Goal: Task Accomplishment & Management: Manage account settings

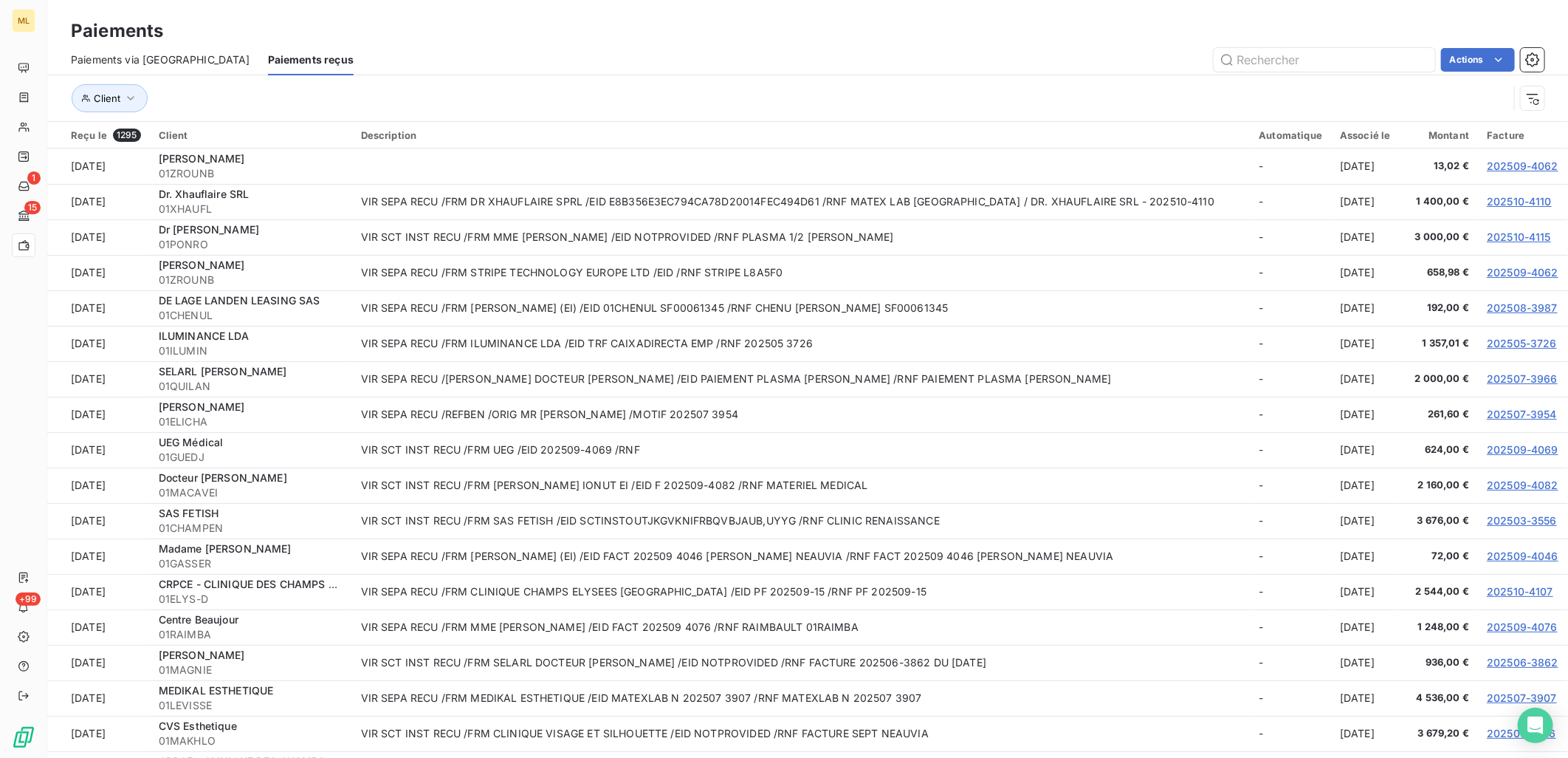
click at [525, 43] on div "Paiements" at bounding box center [807, 31] width 1521 height 26
click at [465, 54] on div "Actions" at bounding box center [958, 59] width 1173 height 23
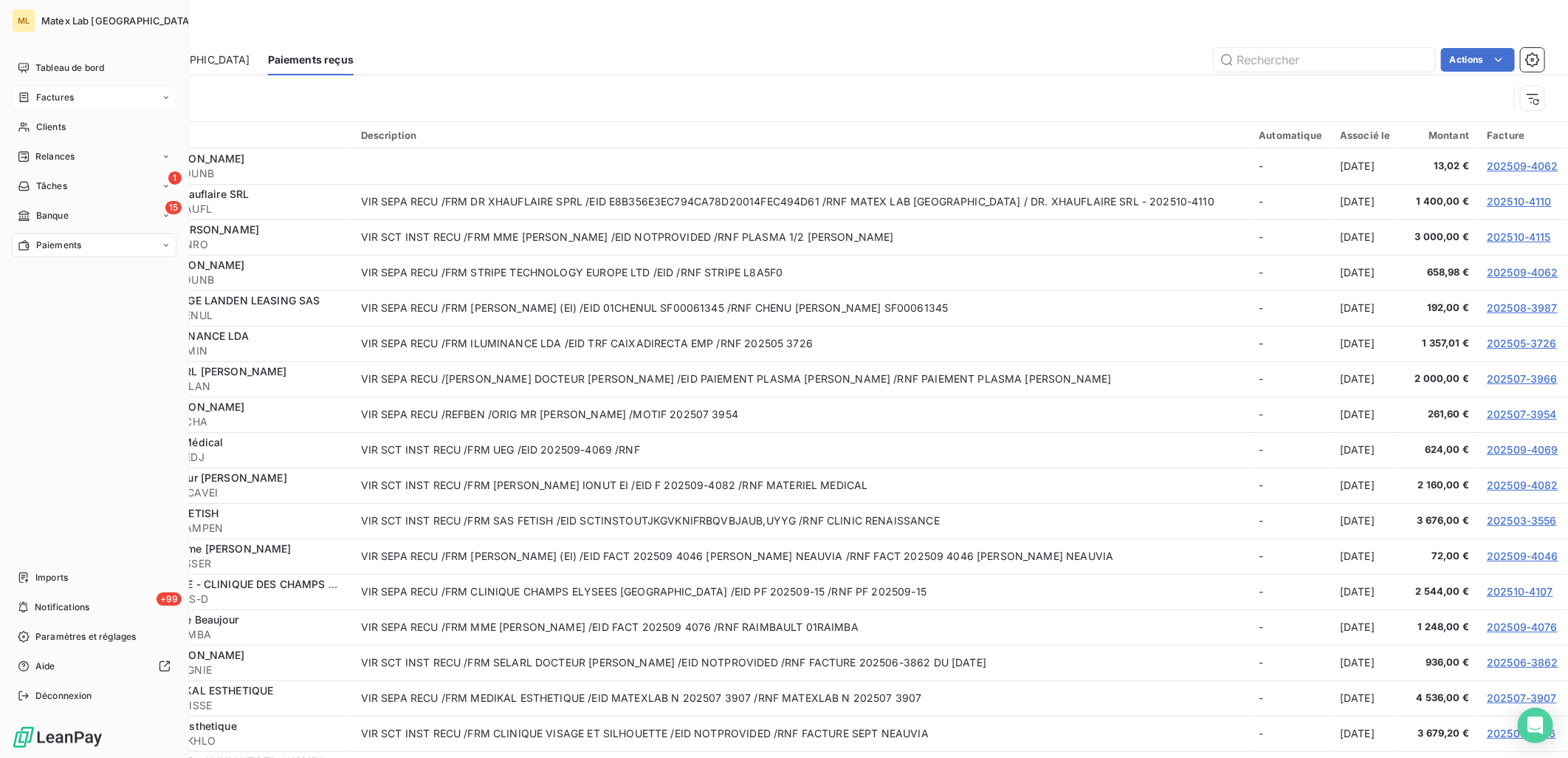
click at [38, 104] on div "Factures" at bounding box center [94, 97] width 165 height 23
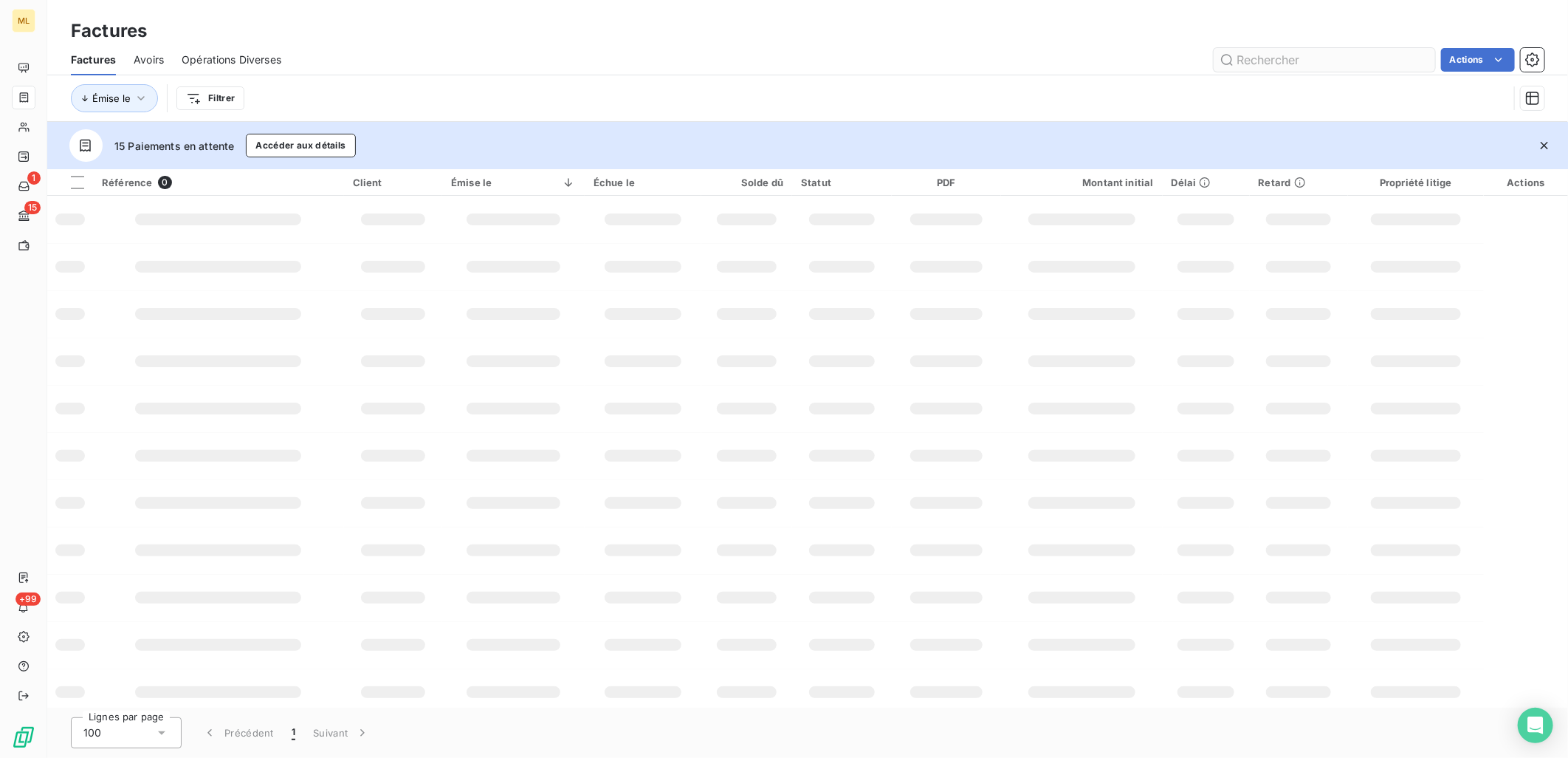
click at [1289, 59] on input "text" at bounding box center [1324, 59] width 222 height 23
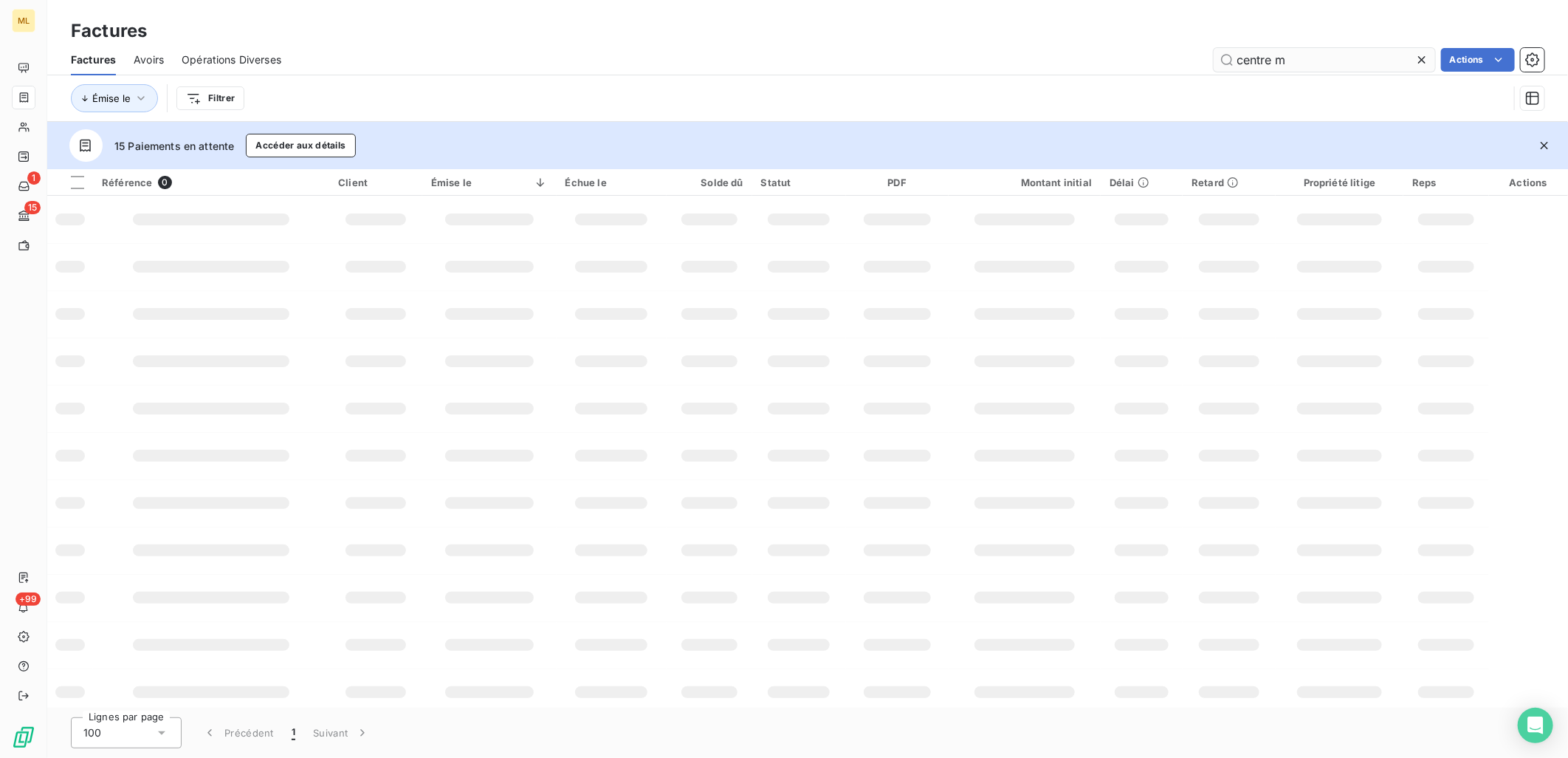
type input "centre m"
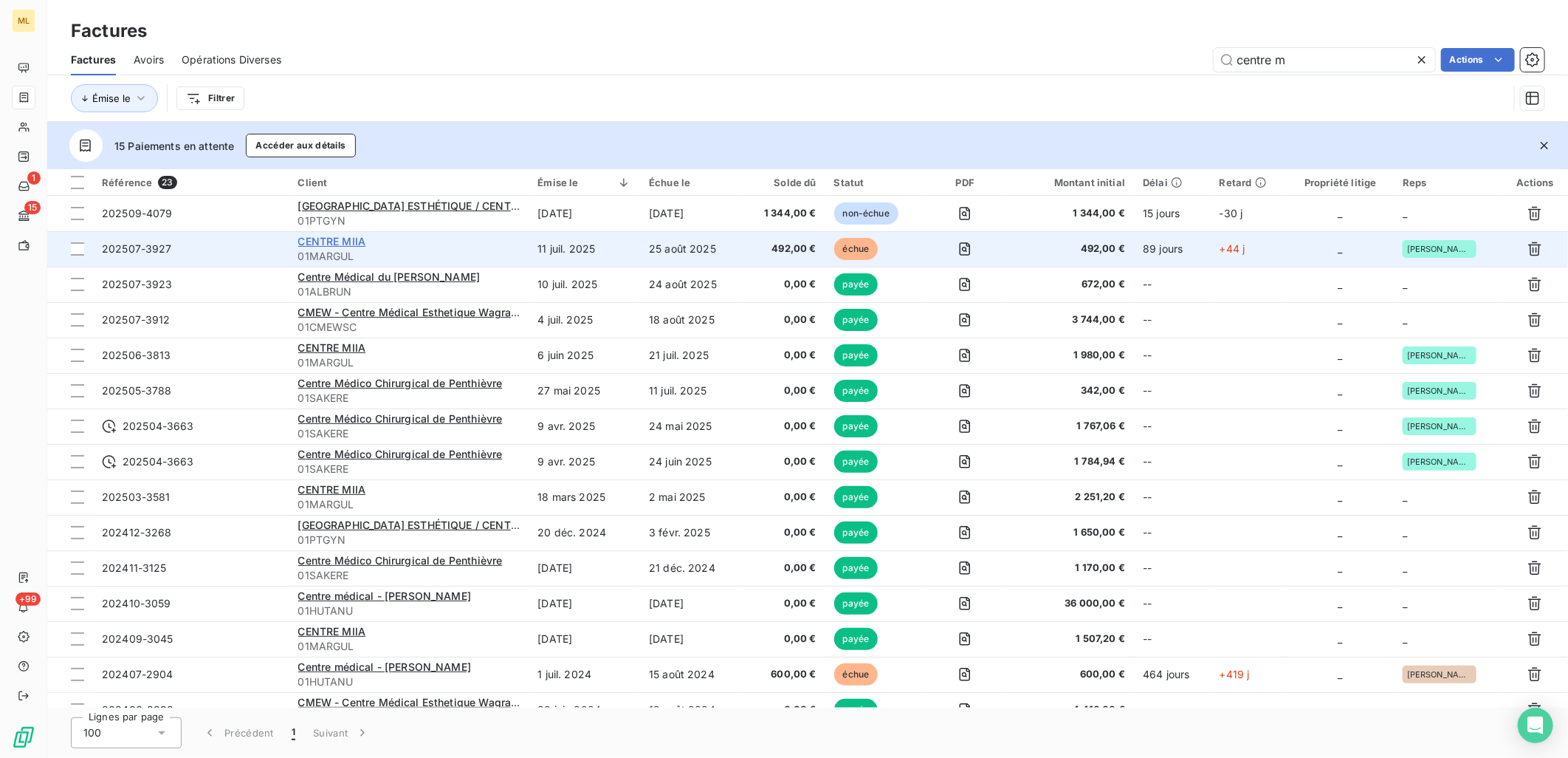
click at [342, 241] on span "CENTRE MIIA" at bounding box center [332, 241] width 68 height 13
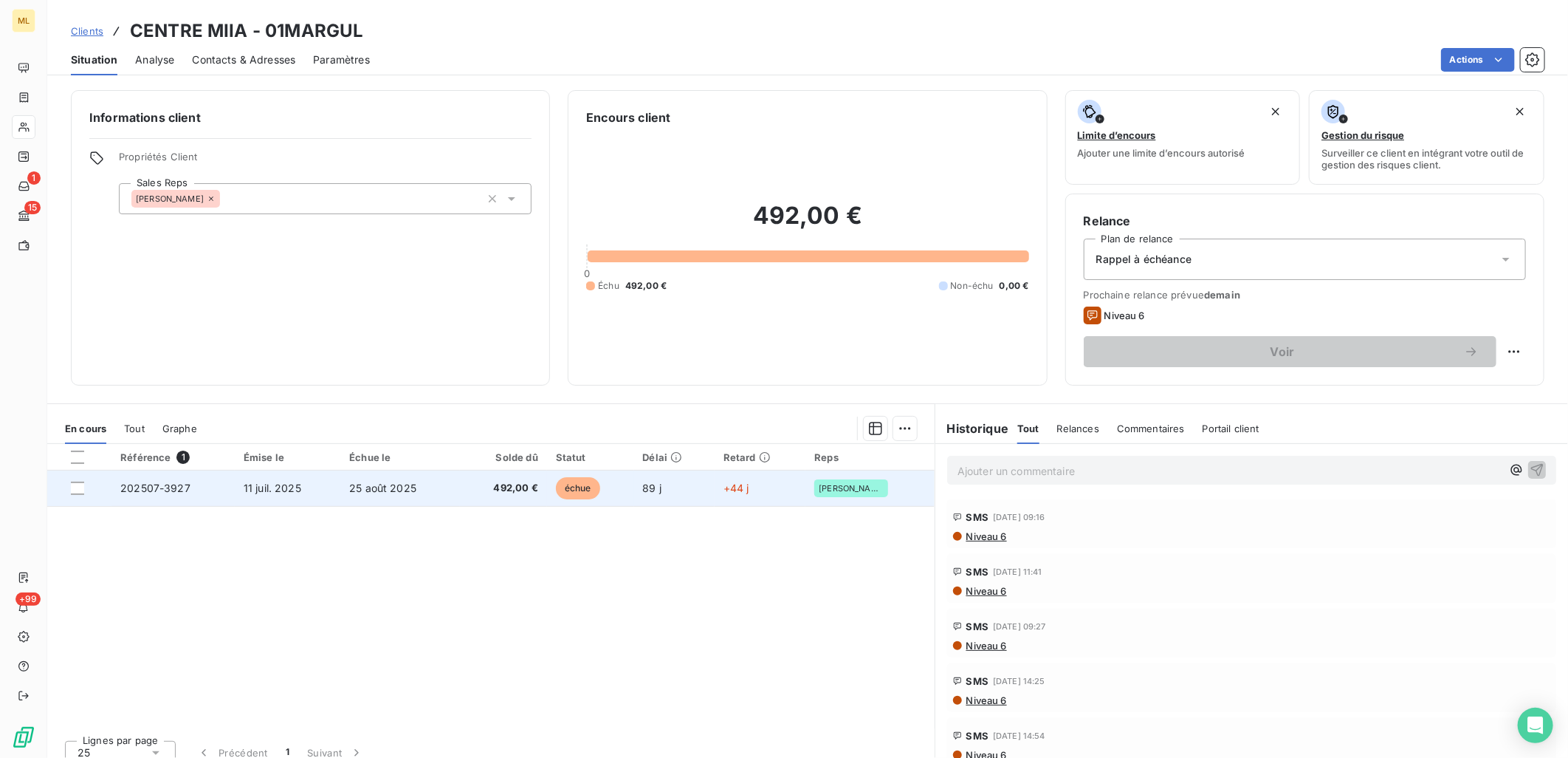
click at [319, 487] on td "11 juil. 2025" at bounding box center [287, 488] width 105 height 35
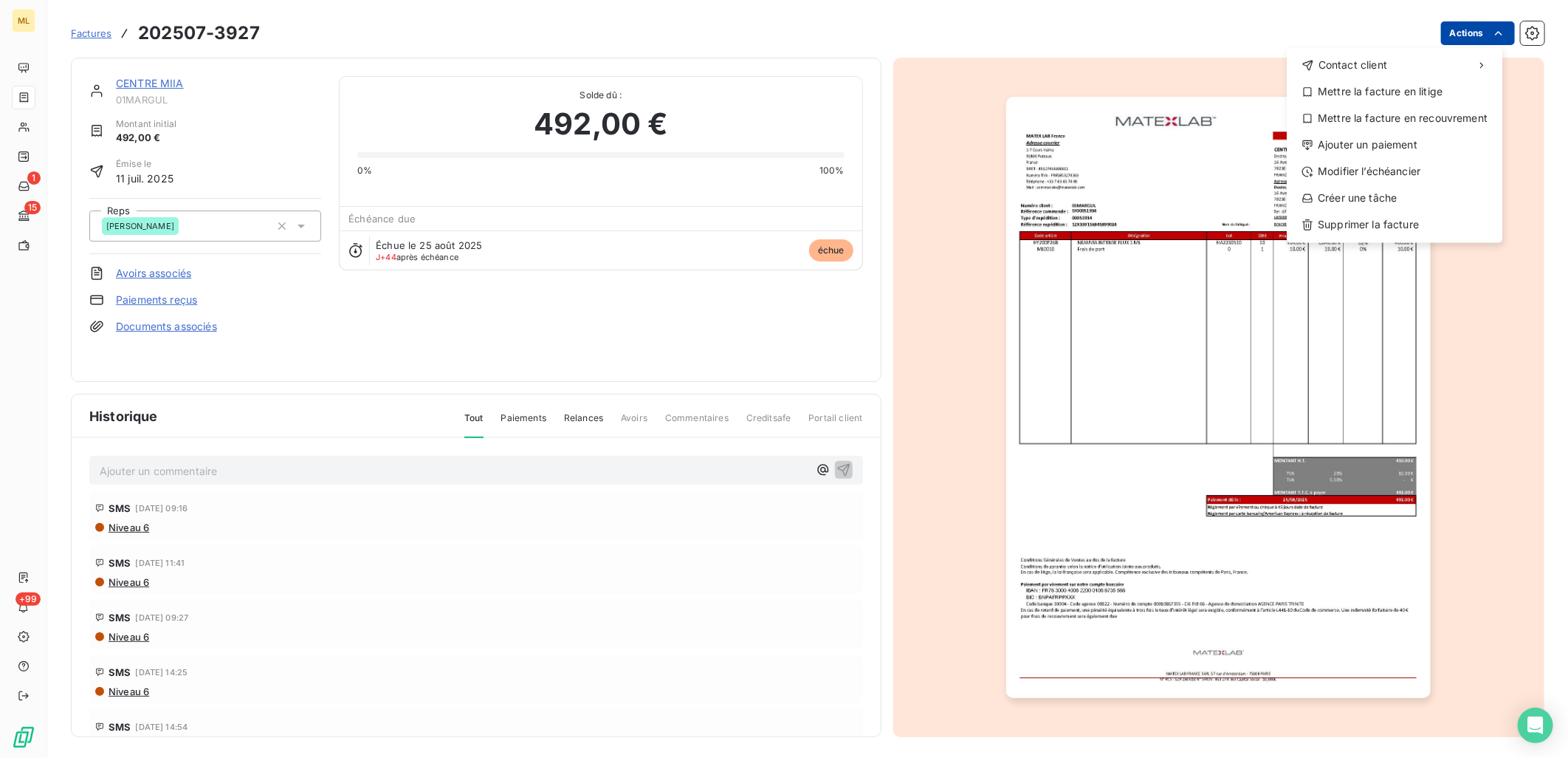
click at [1478, 32] on html "ML 1 15 +99 Factures 202507-3927 Actions Contact client Mettre la facture en li…" at bounding box center [784, 379] width 1568 height 758
click at [1392, 144] on div "Ajouter un paiement" at bounding box center [1394, 144] width 204 height 23
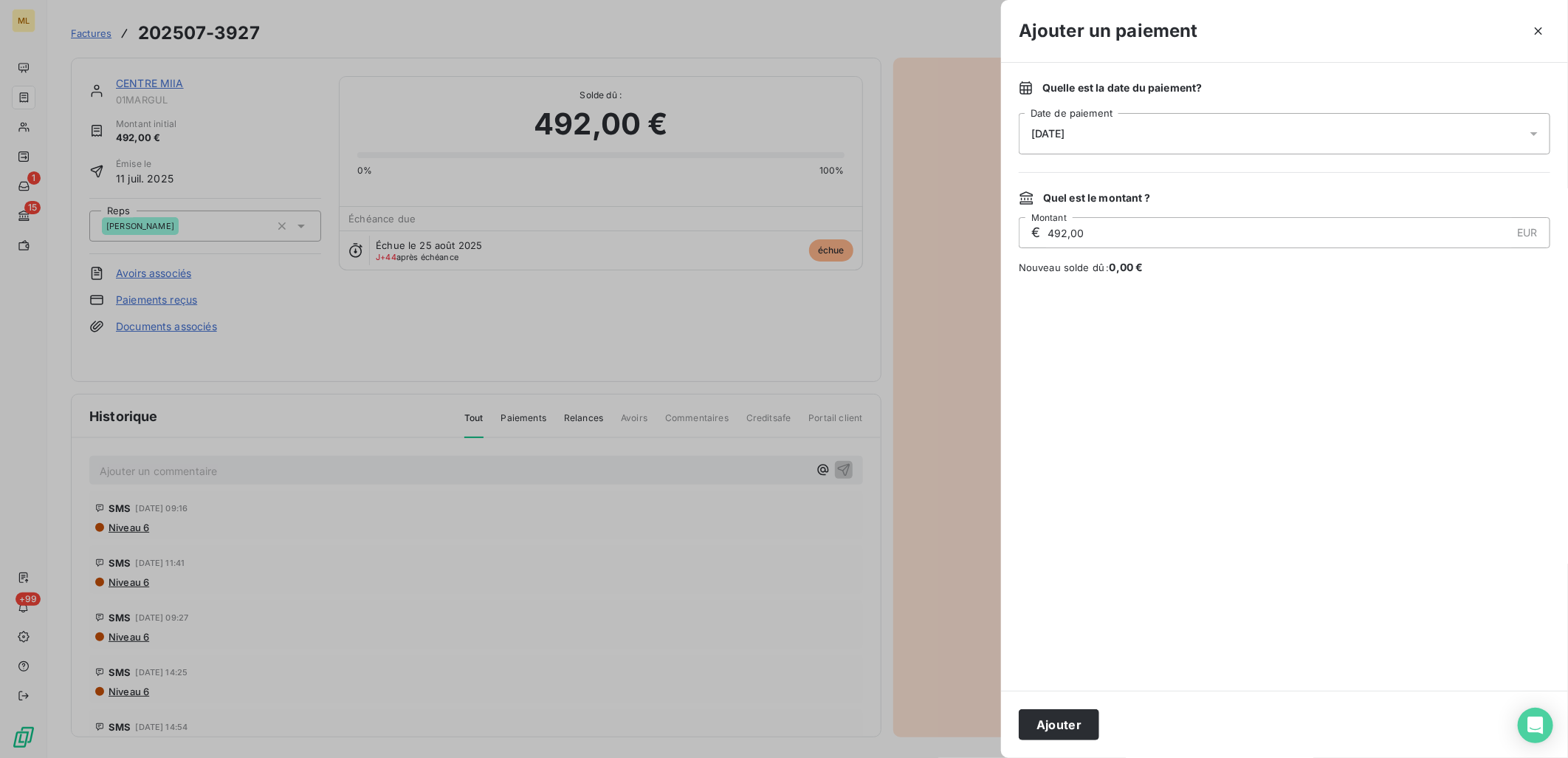
click at [1101, 137] on div "[DATE]" at bounding box center [1284, 133] width 531 height 41
click at [1059, 314] on button "13" at bounding box center [1061, 315] width 29 height 29
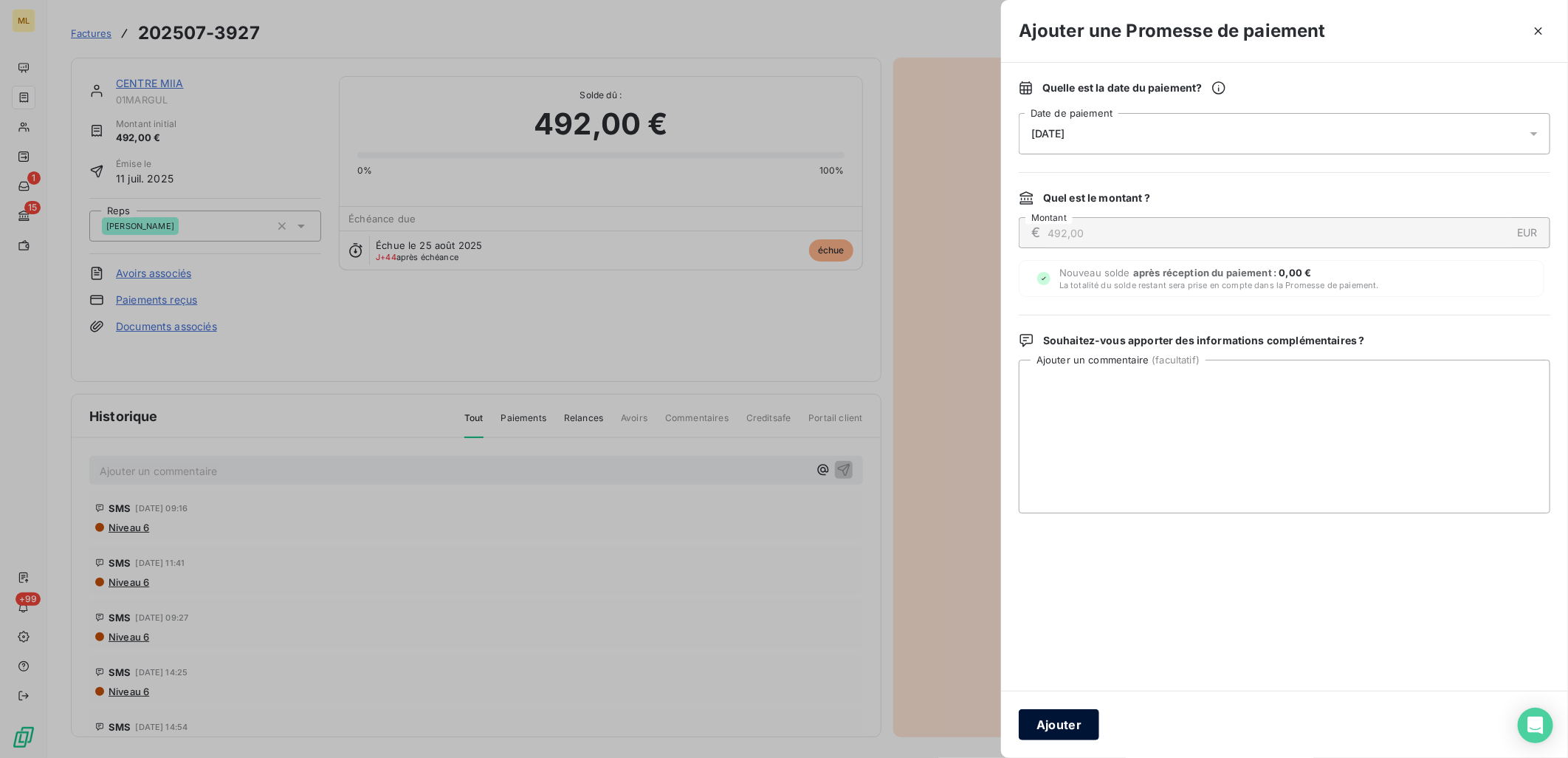
click at [1064, 722] on button "Ajouter" at bounding box center [1058, 724] width 80 height 31
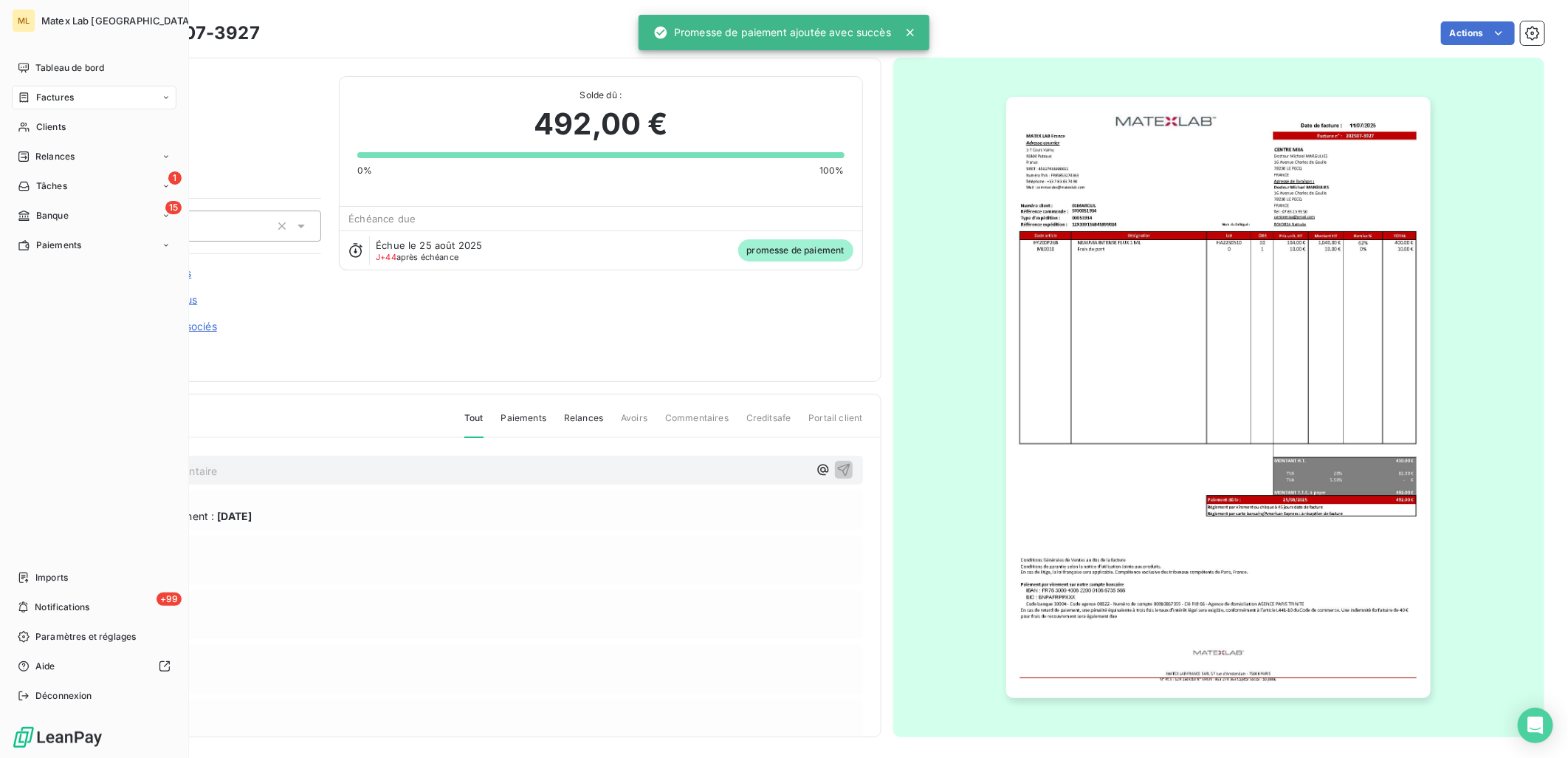
click at [40, 102] on span "Factures" at bounding box center [55, 98] width 38 height 14
